Goal: Information Seeking & Learning: Check status

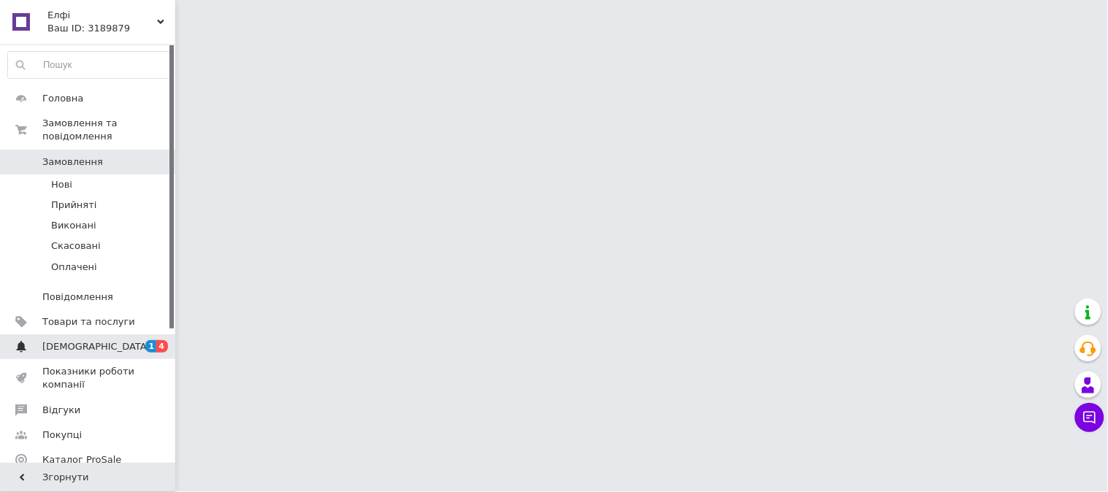
click at [129, 340] on span "[DEMOGRAPHIC_DATA]" at bounding box center [88, 346] width 93 height 13
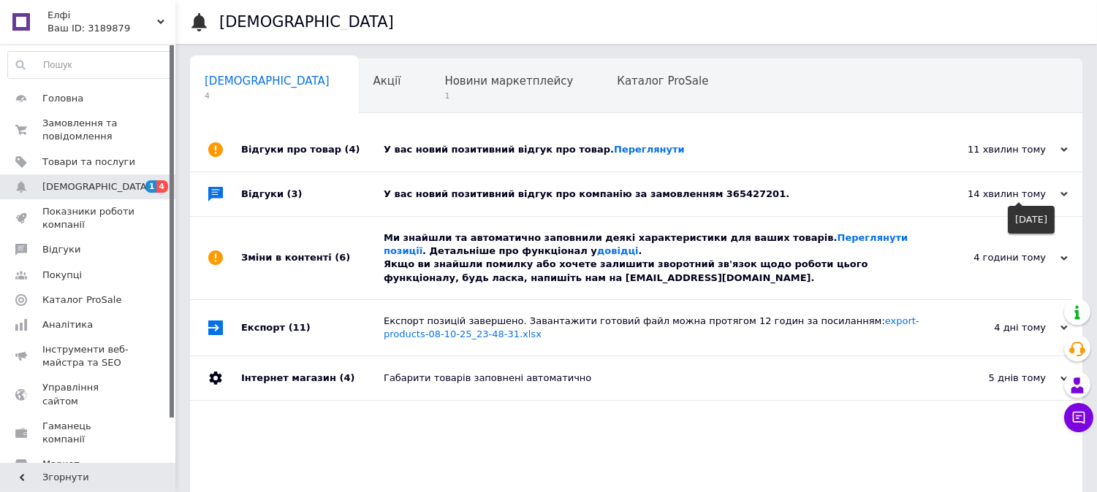
click at [1025, 191] on div "14 хвилин тому" at bounding box center [994, 194] width 146 height 13
click at [1028, 200] on div "14 хвилин тому" at bounding box center [994, 194] width 146 height 13
click at [1060, 188] on div "14 хвилин тому [DATE]" at bounding box center [1001, 194] width 161 height 44
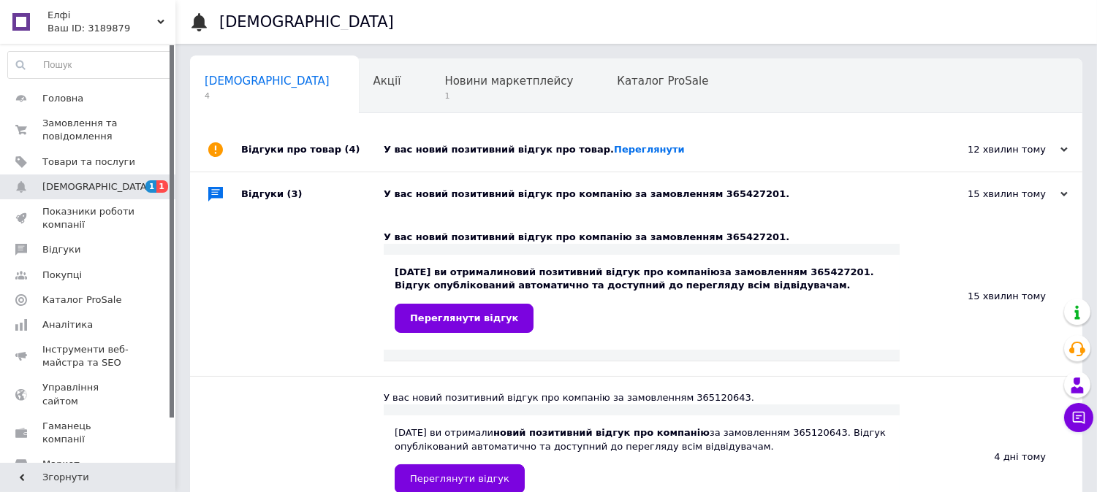
click at [1062, 195] on icon at bounding box center [1063, 194] width 7 height 7
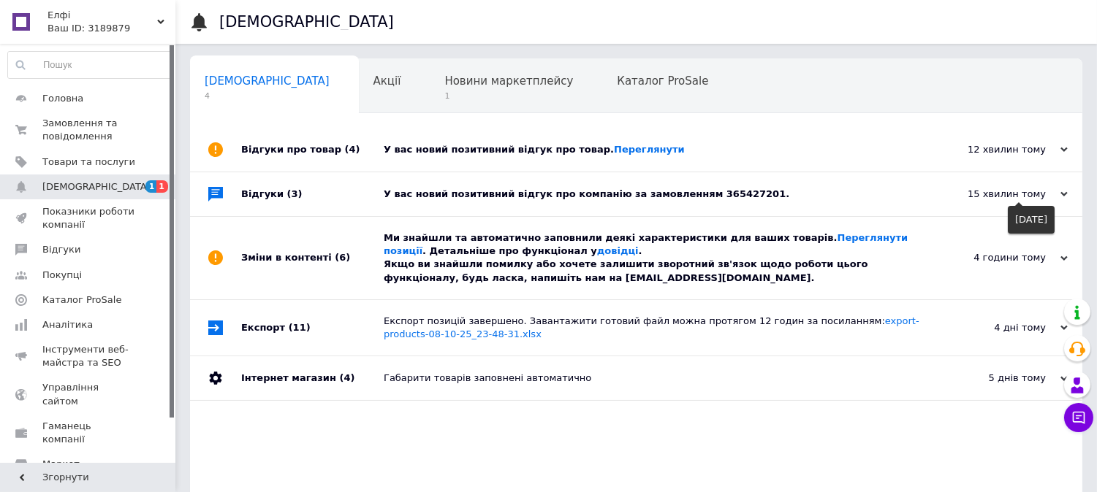
click at [1062, 195] on icon at bounding box center [1063, 194] width 7 height 7
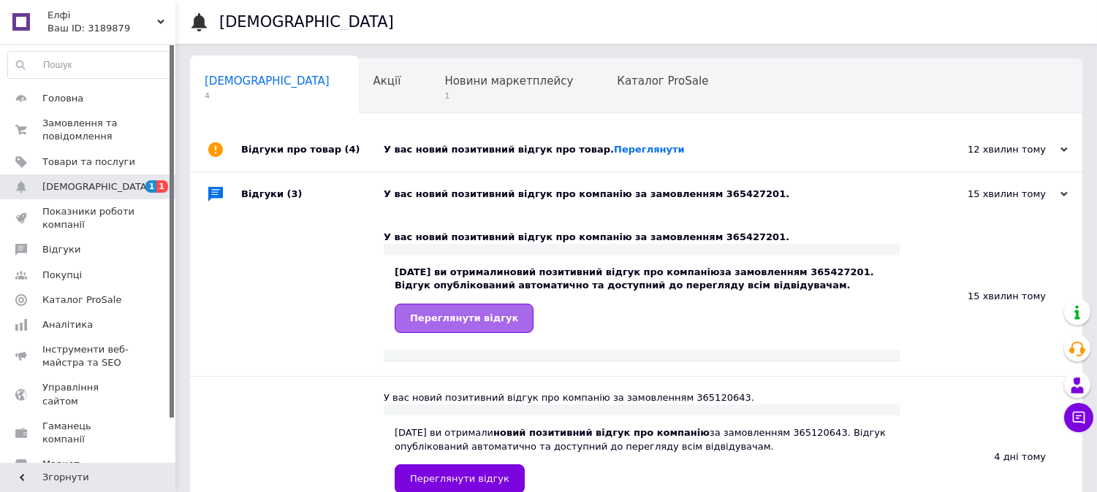
click at [479, 320] on span "Переглянути відгук" at bounding box center [464, 318] width 108 height 11
click at [614, 148] on link "Переглянути" at bounding box center [649, 149] width 71 height 11
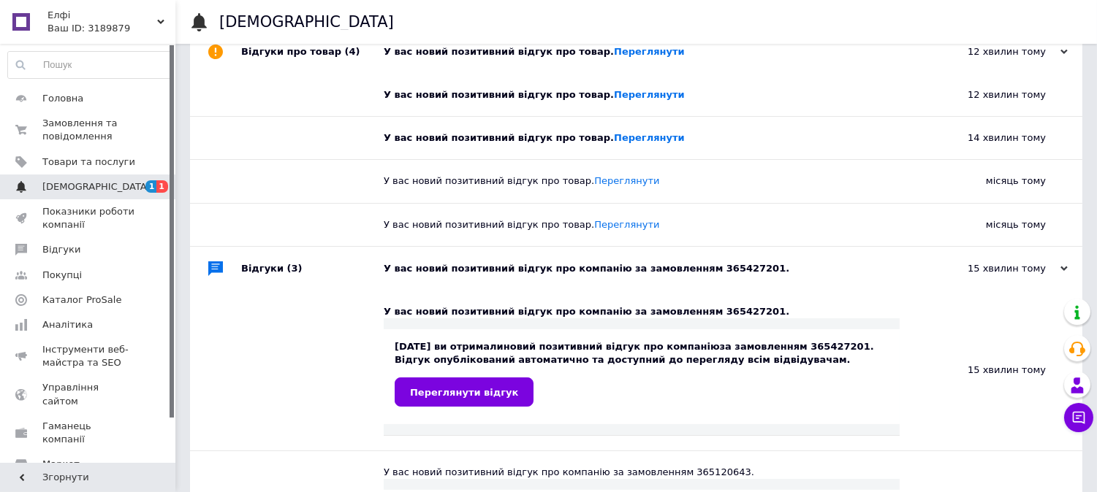
scroll to position [135, 0]
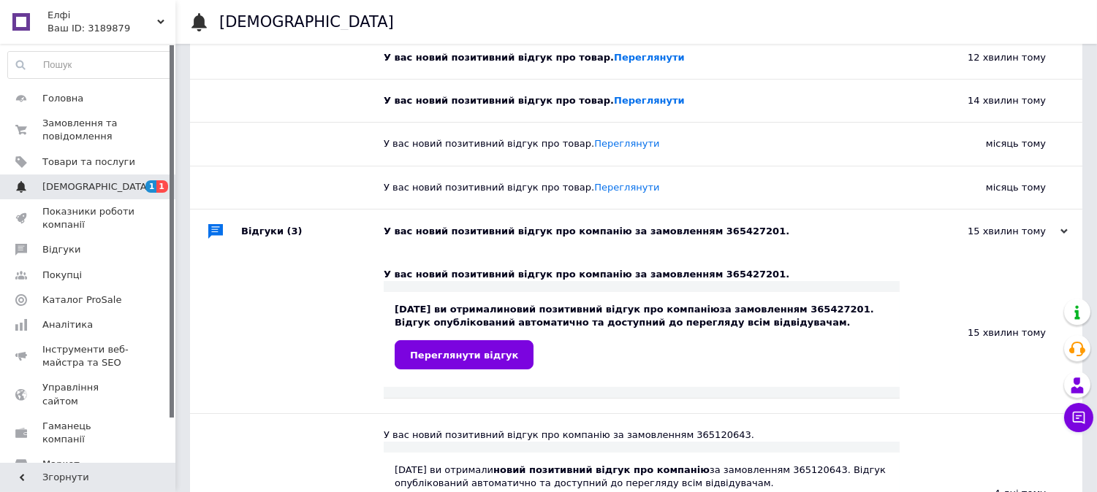
click at [89, 190] on span "[DEMOGRAPHIC_DATA]" at bounding box center [96, 186] width 108 height 13
click at [1053, 234] on div "15 хвилин тому" at bounding box center [994, 231] width 146 height 13
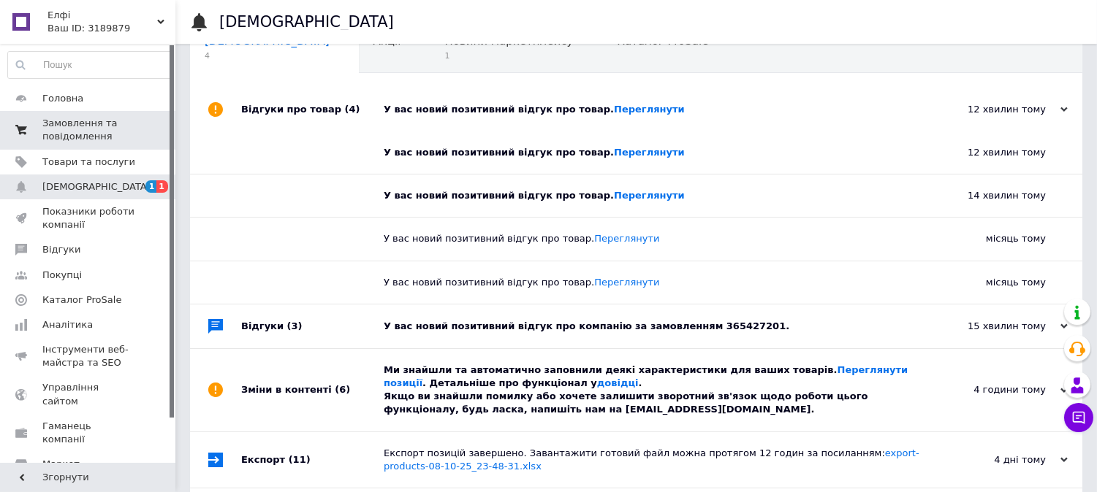
scroll to position [0, 0]
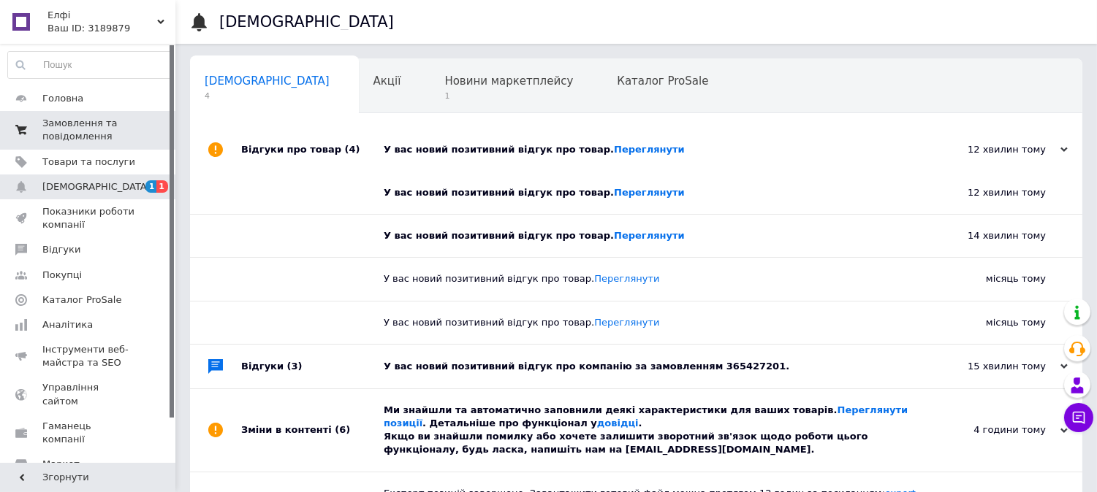
click at [100, 121] on span "Замовлення та повідомлення" at bounding box center [88, 130] width 93 height 26
